Goal: Task Accomplishment & Management: Complete application form

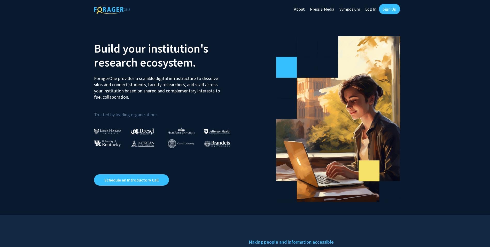
click at [384, 6] on link "Sign Up" at bounding box center [389, 9] width 21 height 10
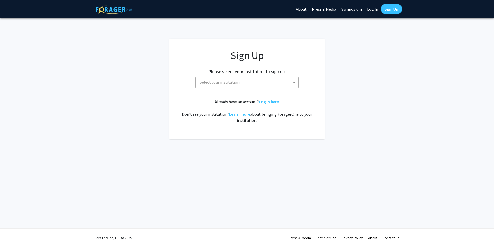
click at [265, 83] on span "Select your institution" at bounding box center [248, 82] width 101 height 11
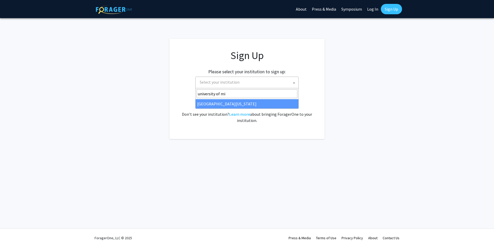
type input "university of mi"
select select "33"
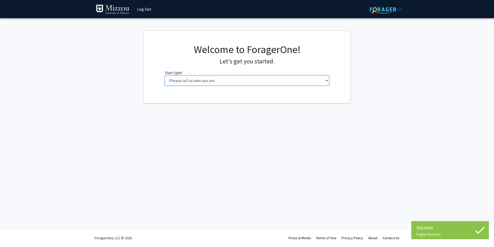
click at [192, 81] on select "Please tell us who you are Undergraduate Student Master's Student Doctoral Cand…" at bounding box center [247, 80] width 165 height 10
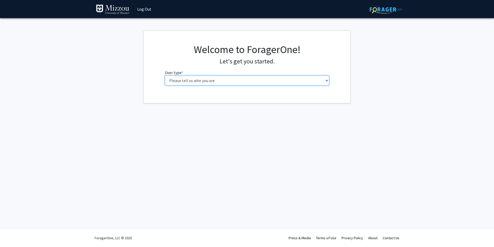
select select "5: faculty"
click at [165, 75] on select "Please tell us who you are Undergraduate Student Master's Student Doctoral Cand…" at bounding box center [247, 80] width 165 height 10
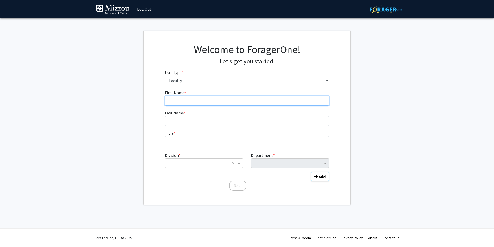
click at [209, 101] on input "First Name * required" at bounding box center [247, 101] width 165 height 10
type input "Jason"
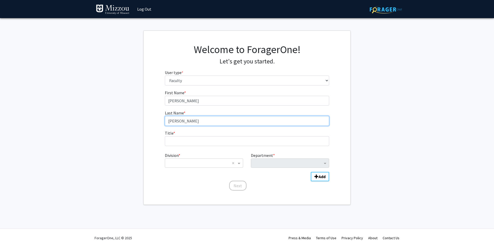
type input "Semple"
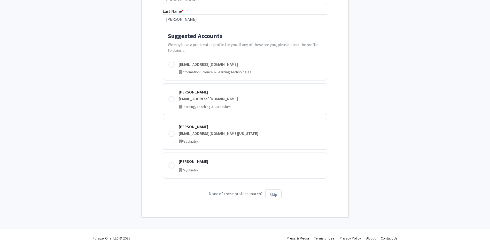
scroll to position [102, 0]
click at [270, 198] on button "Skip" at bounding box center [273, 194] width 16 height 10
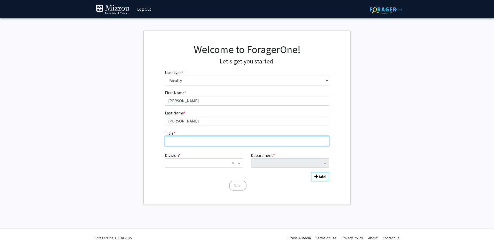
click at [206, 140] on input "Title * required" at bounding box center [247, 141] width 165 height 10
type input "Dr"
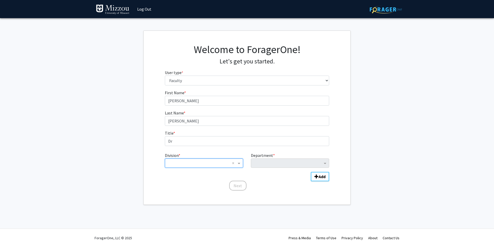
type input "H"
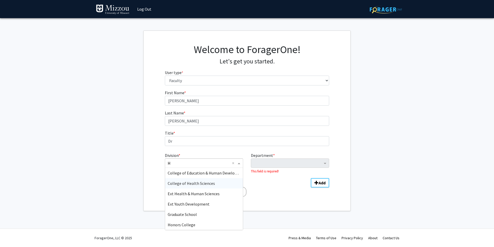
click at [189, 185] on span "College of Health Sciences" at bounding box center [191, 182] width 47 height 5
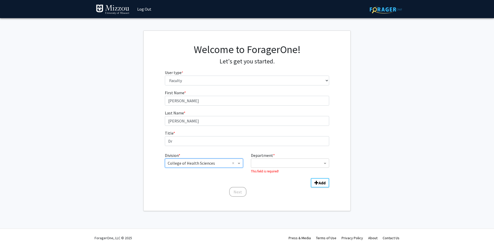
click at [273, 165] on input "Department" at bounding box center [288, 163] width 69 height 6
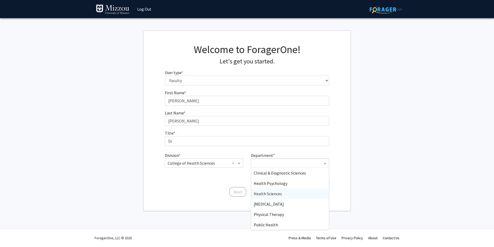
click at [267, 193] on span "Health Sciences" at bounding box center [268, 193] width 28 height 5
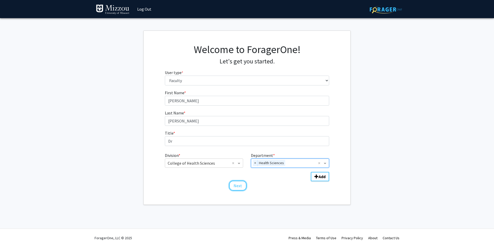
click at [237, 182] on button "Next" at bounding box center [237, 185] width 17 height 10
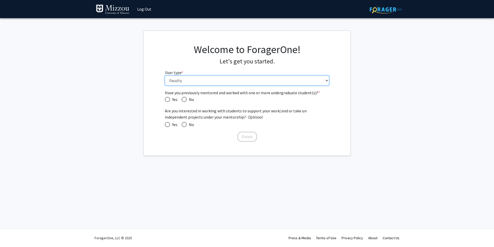
click at [277, 82] on select "Please tell us who you are Undergraduate Student Master's Student Doctoral Cand…" at bounding box center [247, 80] width 165 height 10
click at [367, 58] on fg-get-started "Welcome to ForagerOne! Let's get you started. User type * required Please tell …" at bounding box center [247, 92] width 494 height 125
click at [184, 97] on span "Have you previously mentored and worked with one or more undergraduate student(…" at bounding box center [184, 99] width 5 height 5
click at [184, 97] on input "No" at bounding box center [184, 99] width 5 height 5
radio input "true"
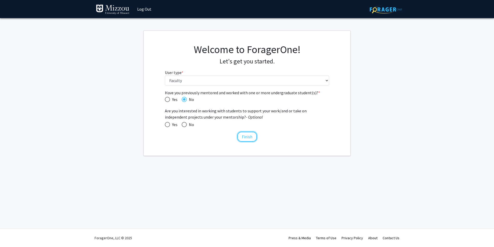
click at [245, 137] on button "Finish" at bounding box center [246, 137] width 19 height 10
